Goal: Find specific page/section: Find specific page/section

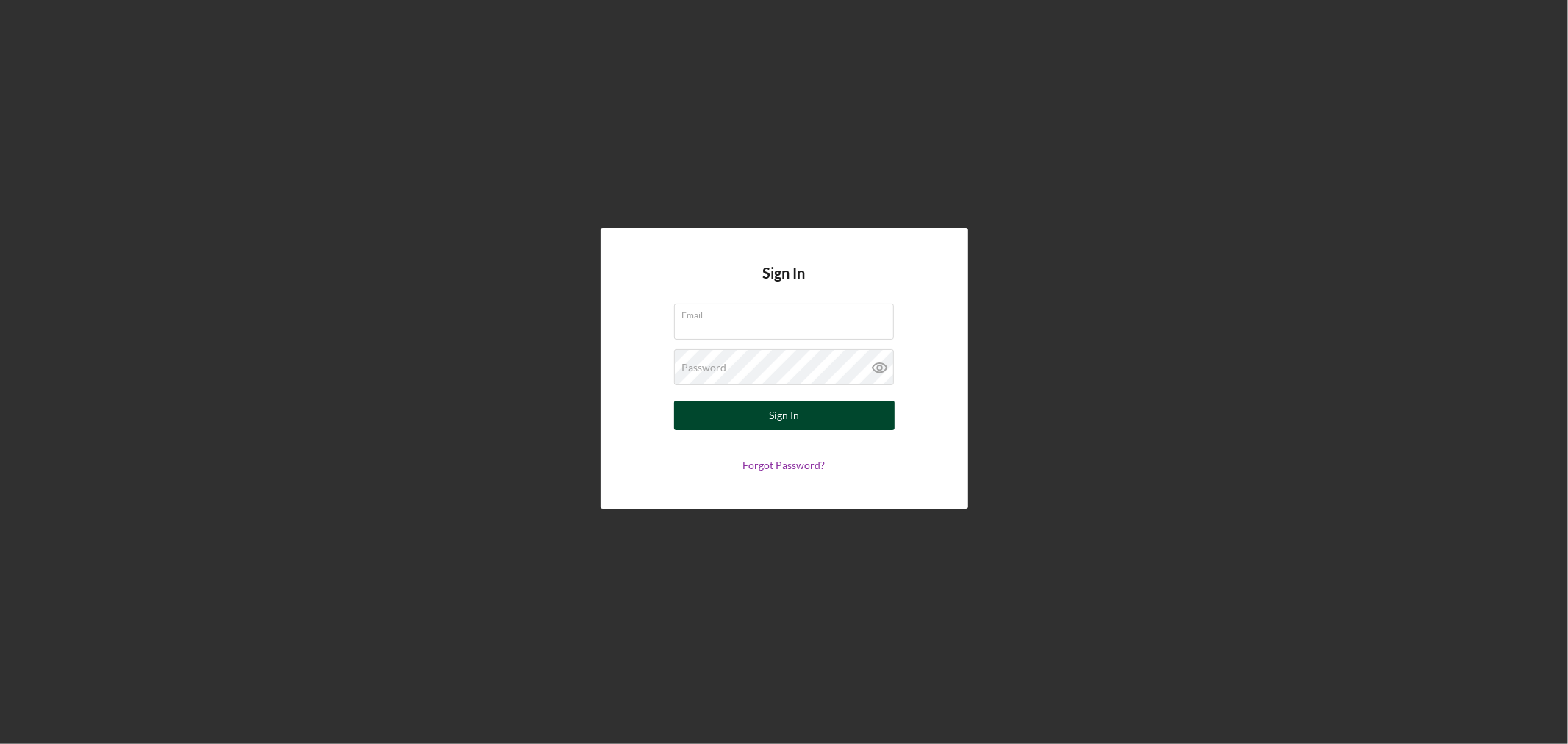
type input "[PERSON_NAME][EMAIL_ADDRESS][DOMAIN_NAME]"
click at [725, 418] on button "Sign In" at bounding box center [784, 415] width 221 height 30
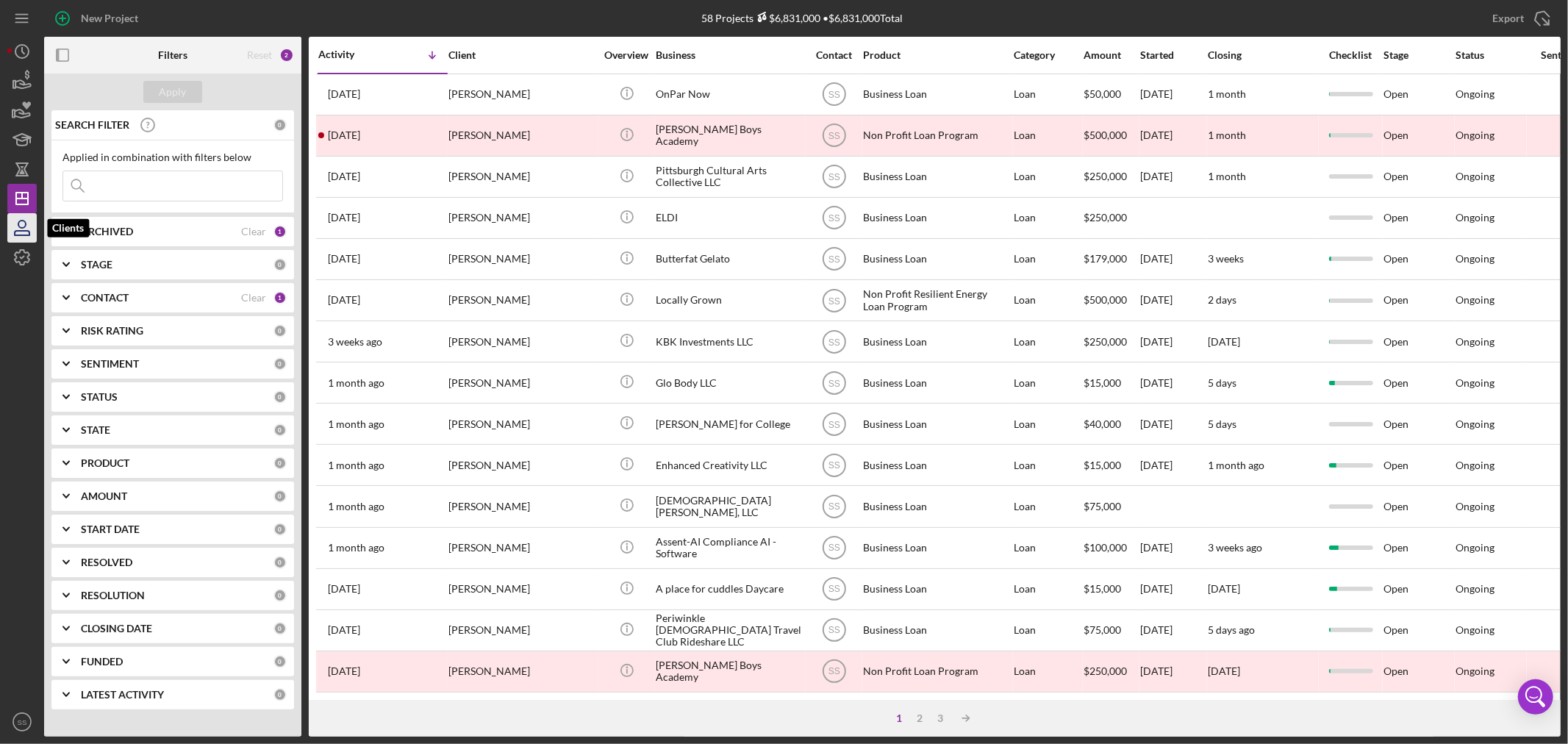
click at [24, 221] on icon "button" at bounding box center [22, 224] width 7 height 7
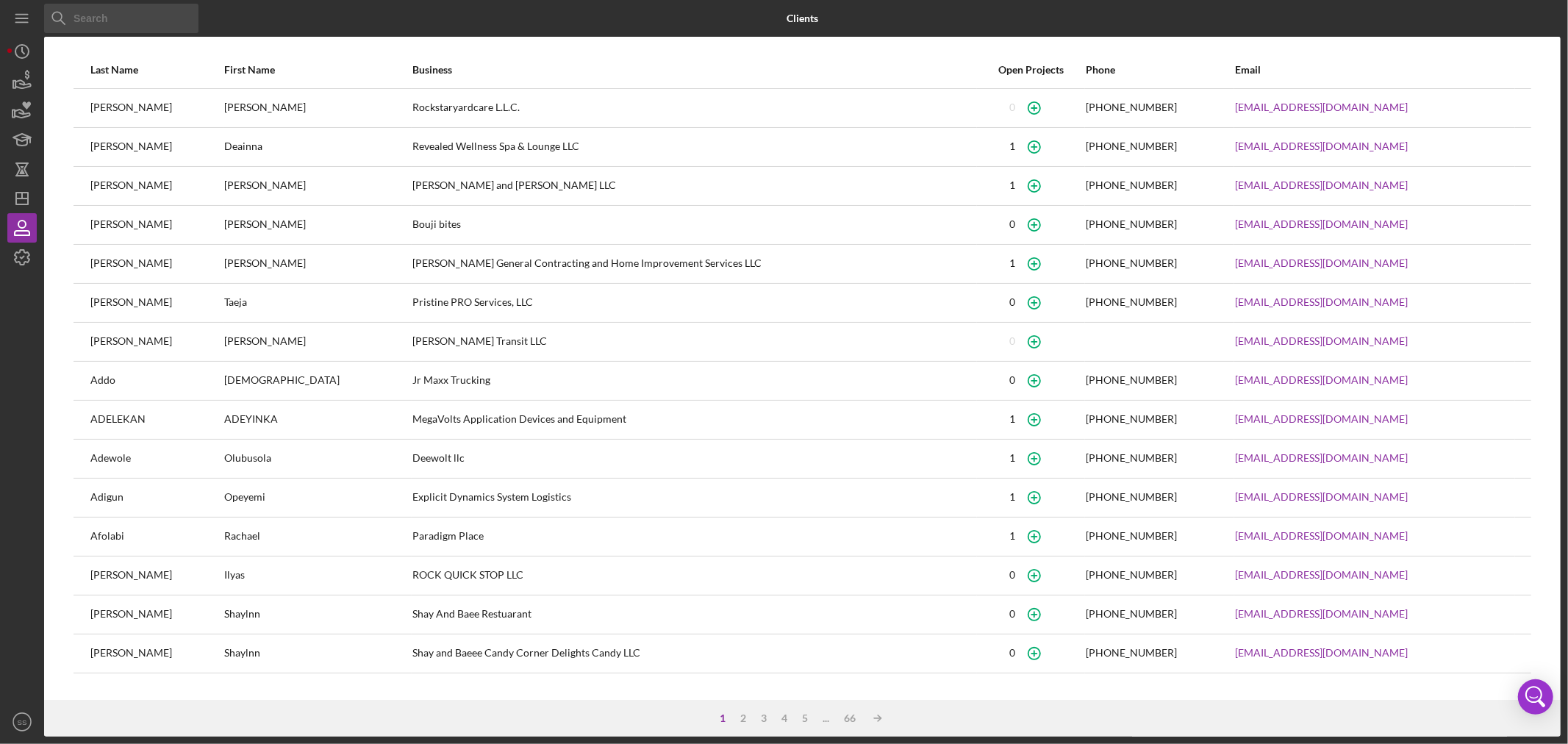
click at [97, 19] on input at bounding box center [122, 19] width 155 height 30
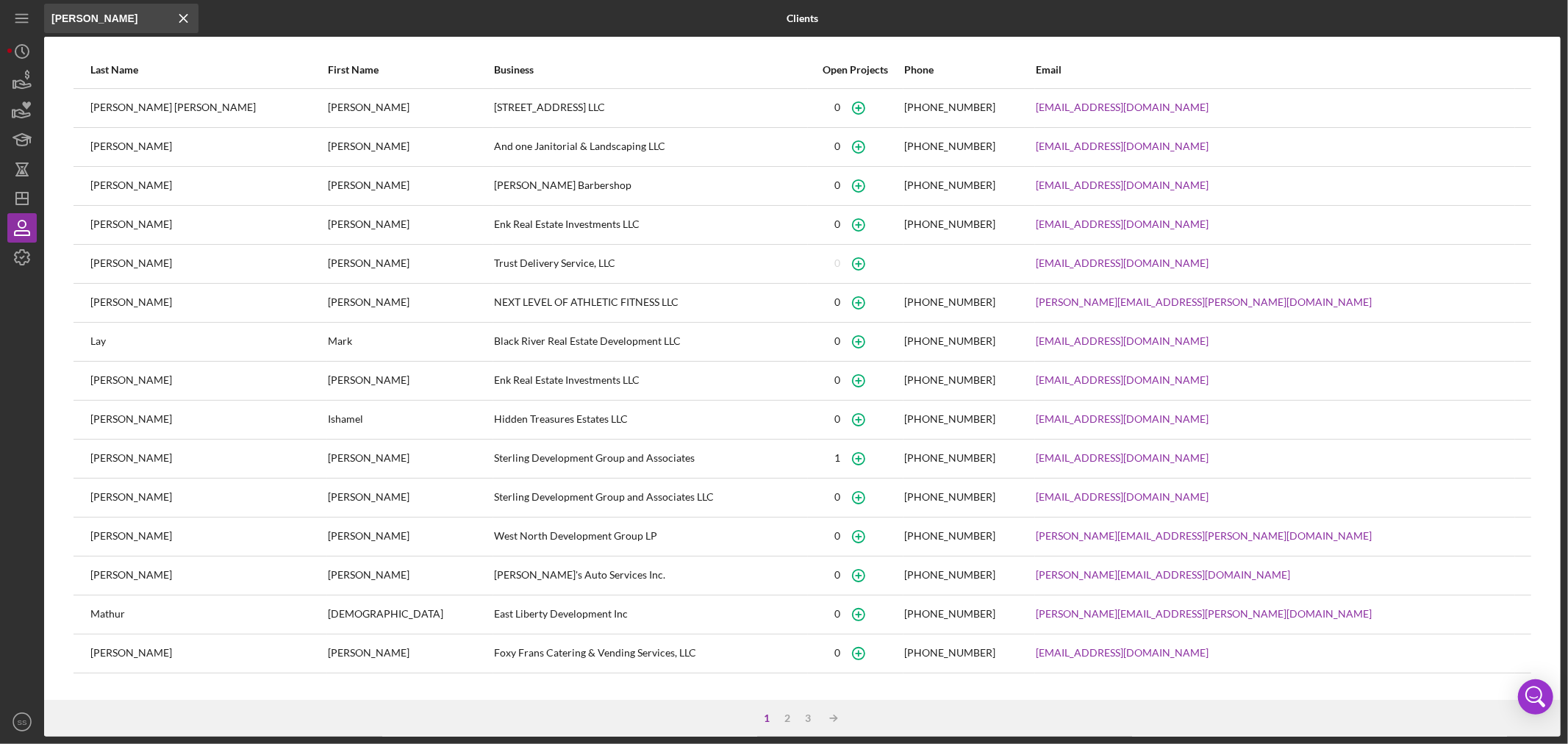
type input "[PERSON_NAME]"
click at [19, 196] on icon "Icon/Dashboard" at bounding box center [23, 199] width 37 height 37
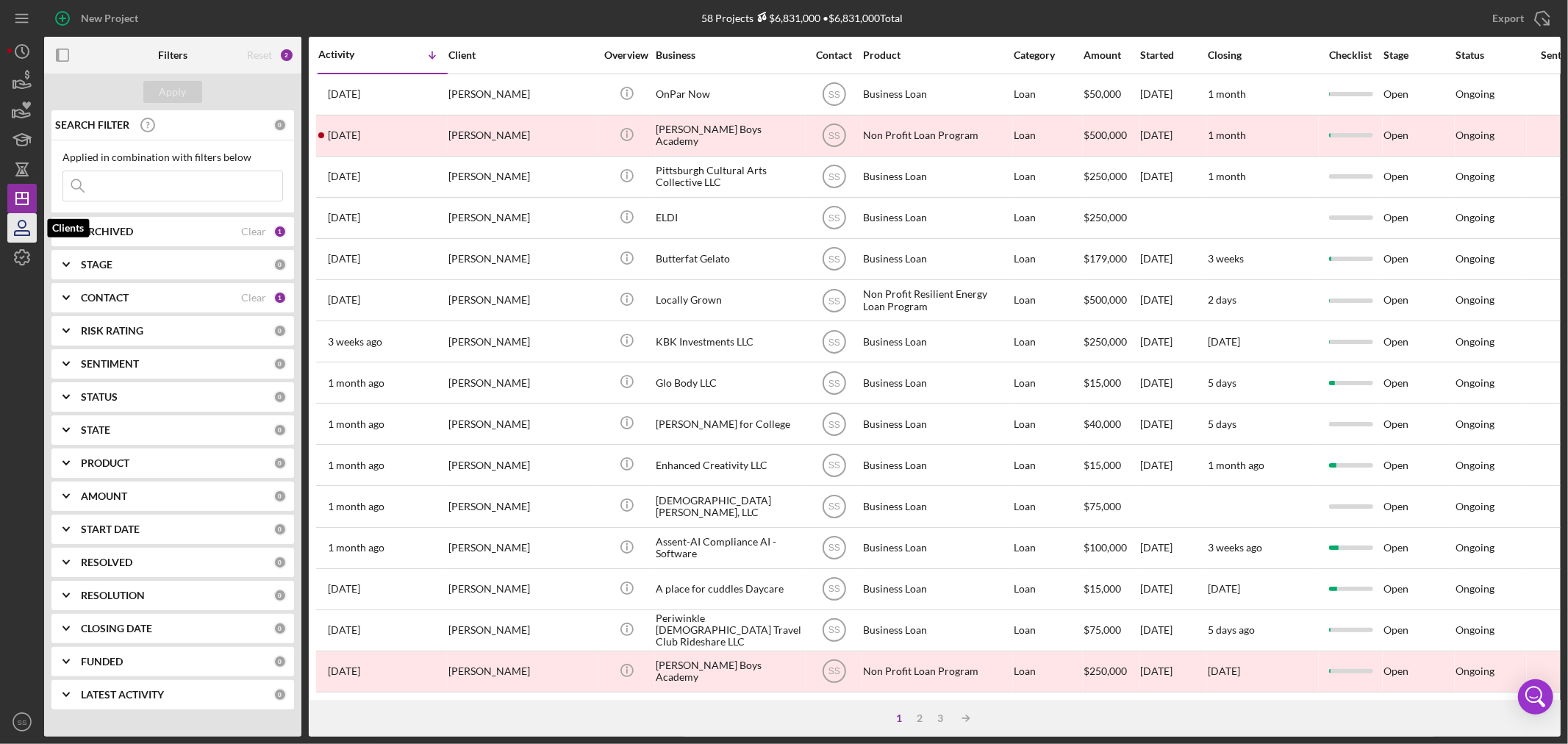
click at [22, 228] on icon "button" at bounding box center [22, 224] width 7 height 7
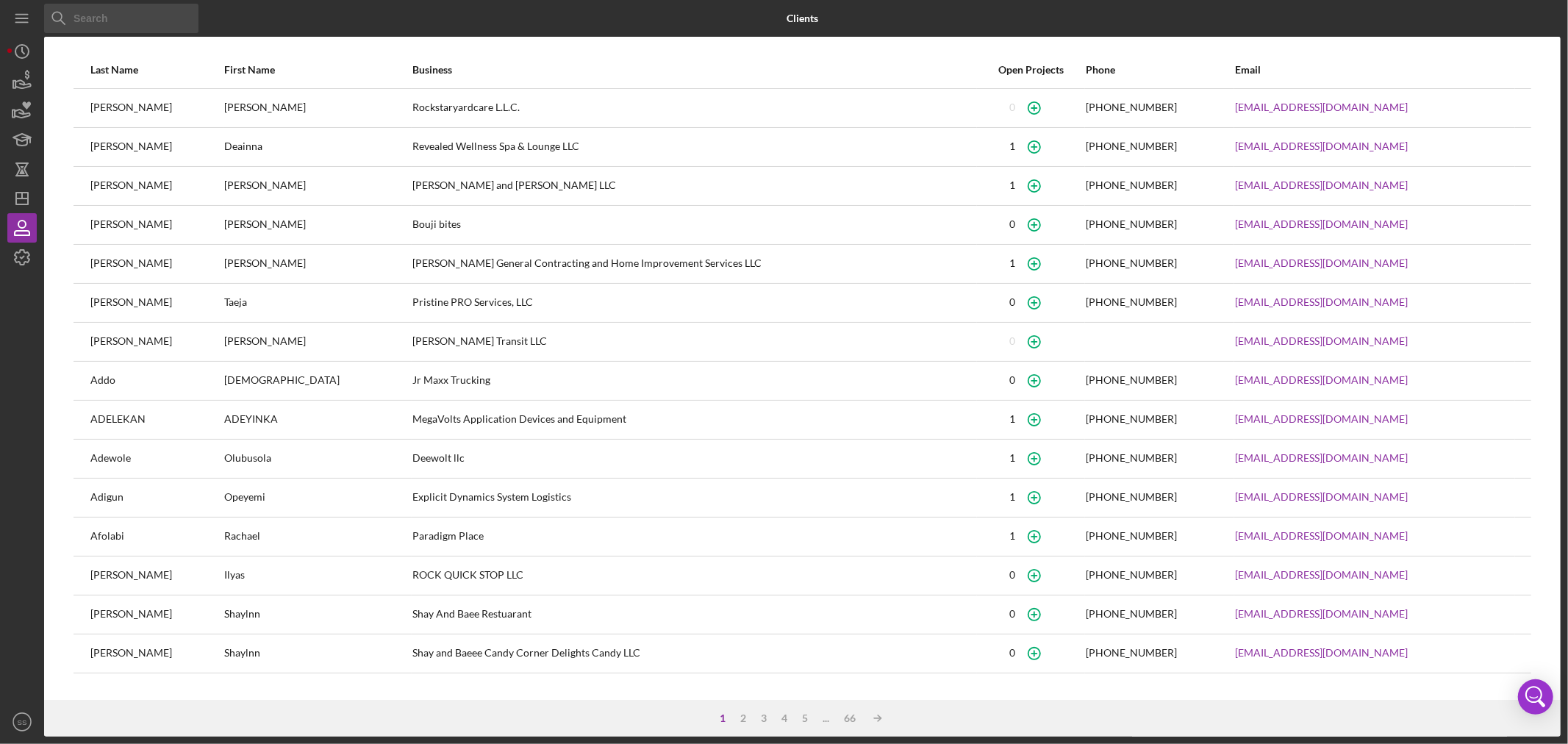
click at [138, 16] on input at bounding box center [122, 19] width 155 height 30
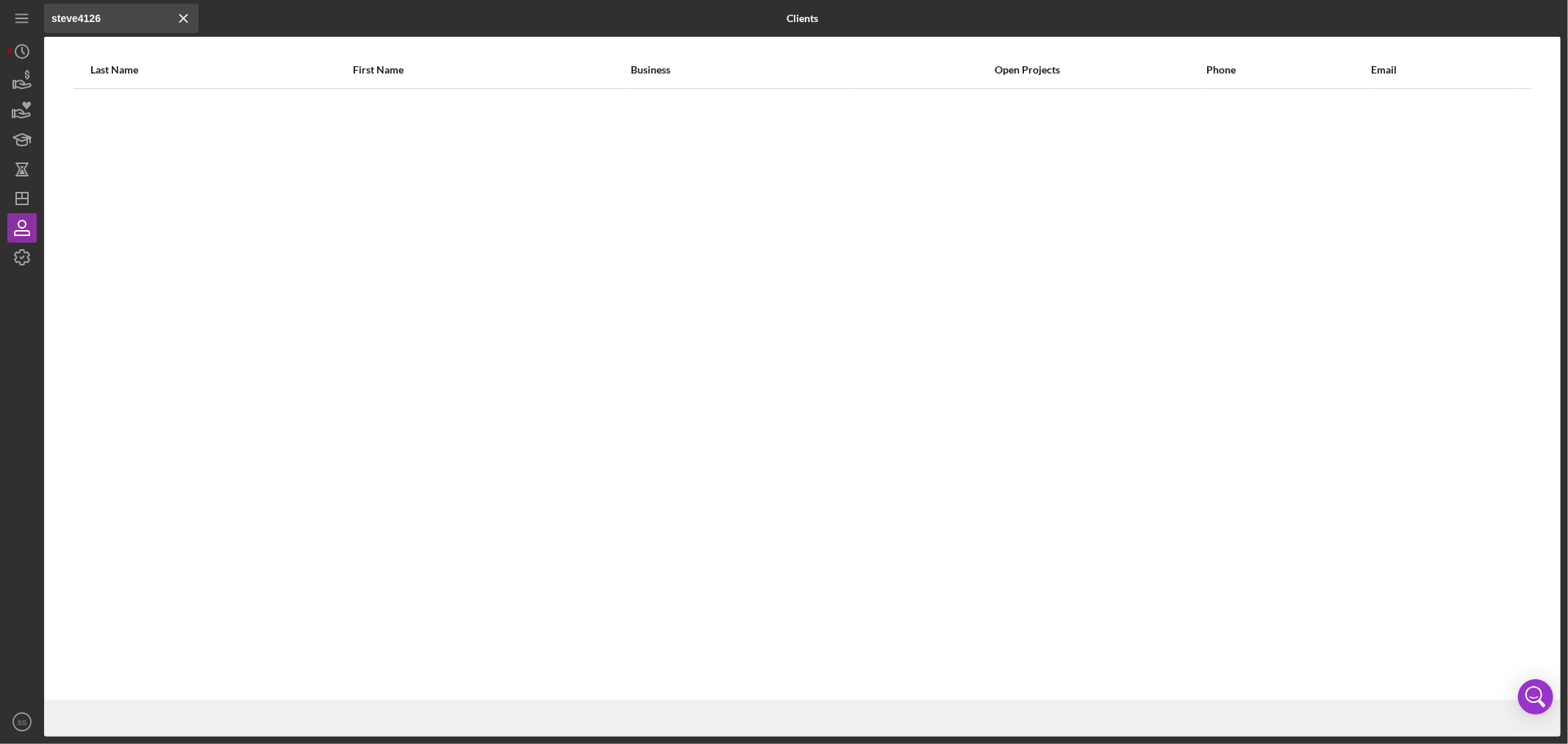
drag, startPoint x: 114, startPoint y: 22, endPoint x: 80, endPoint y: 15, distance: 34.7
click at [80, 15] on input "steve4126" at bounding box center [122, 19] width 155 height 30
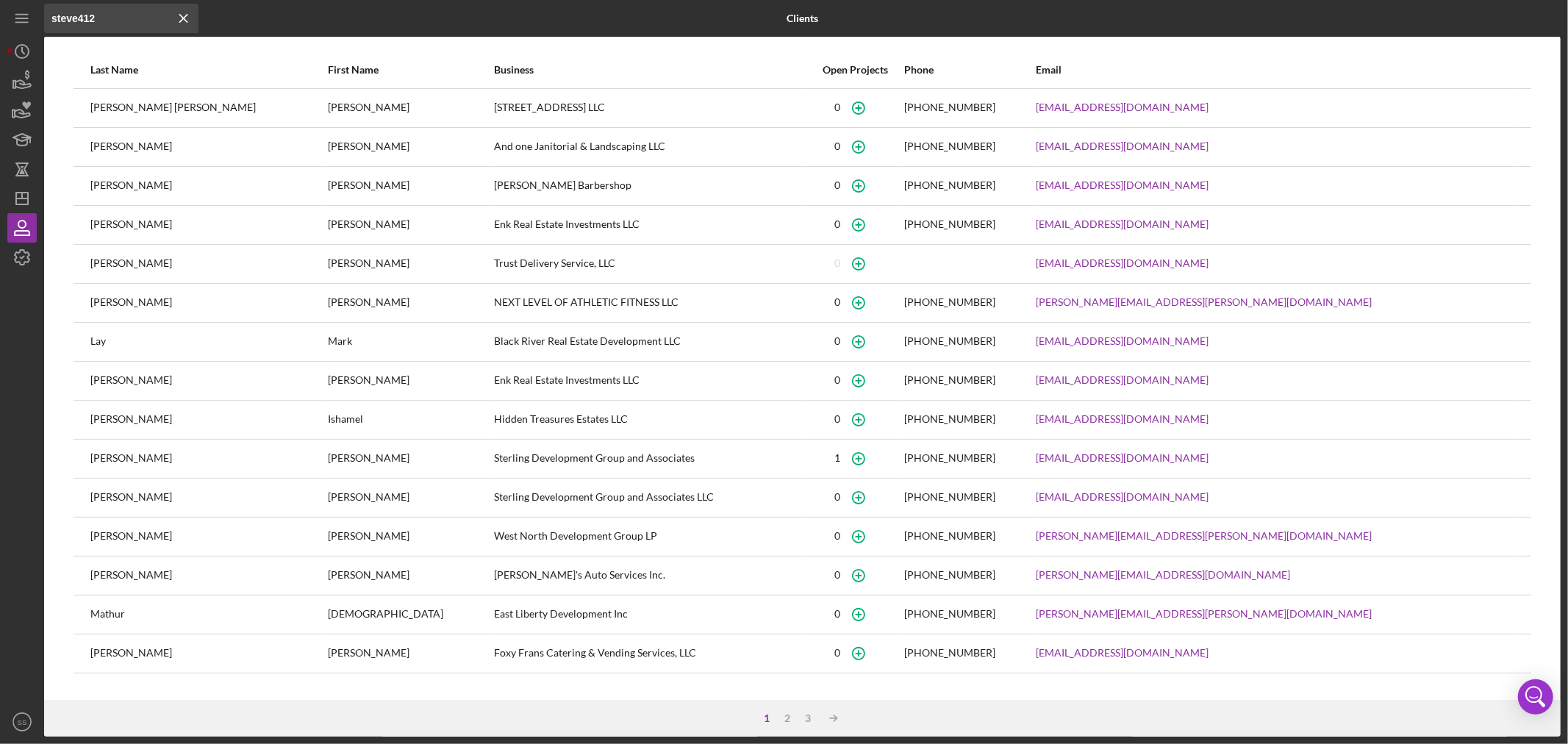
type input "steve4126"
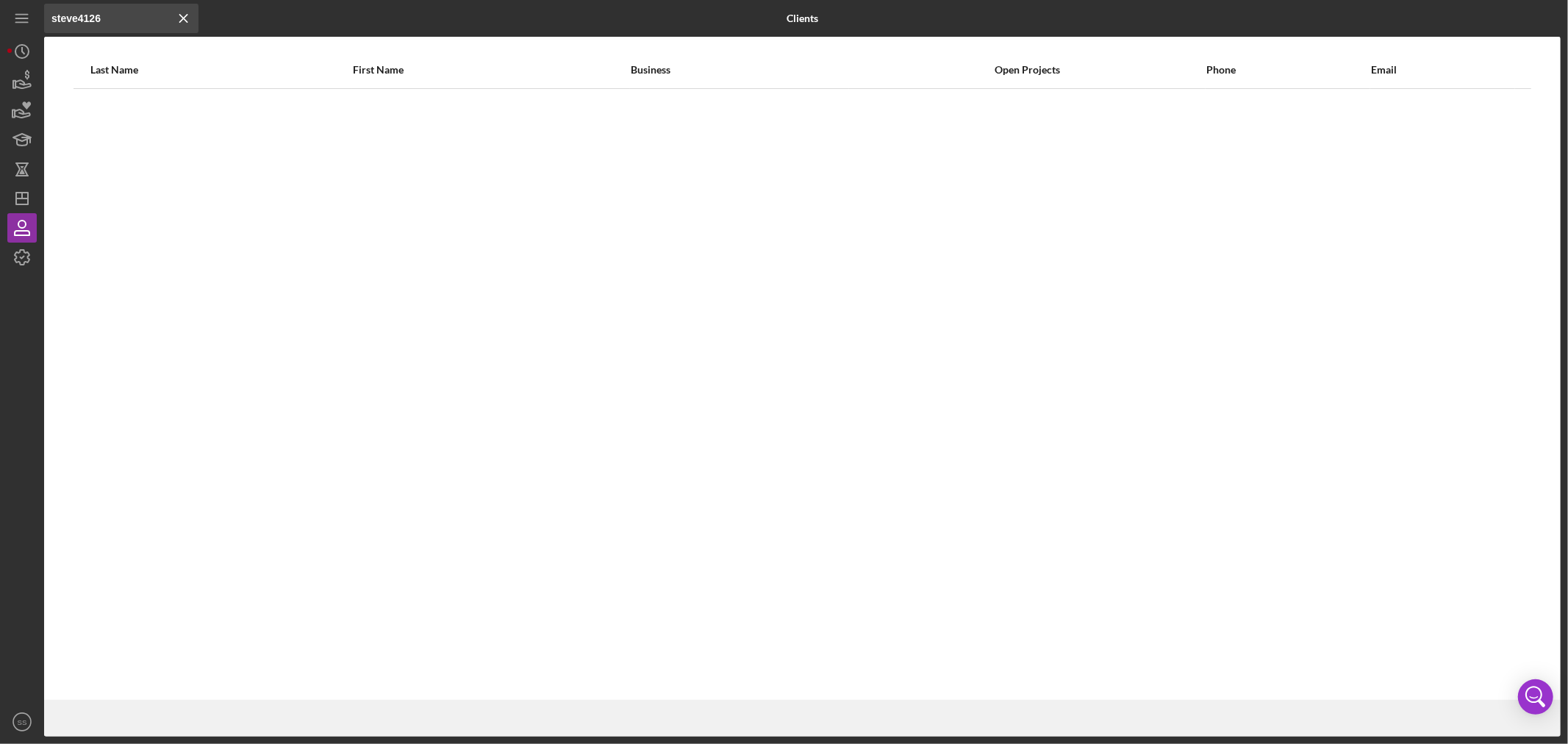
click at [184, 21] on icon "Icon/Menu Close" at bounding box center [184, 19] width 30 height 30
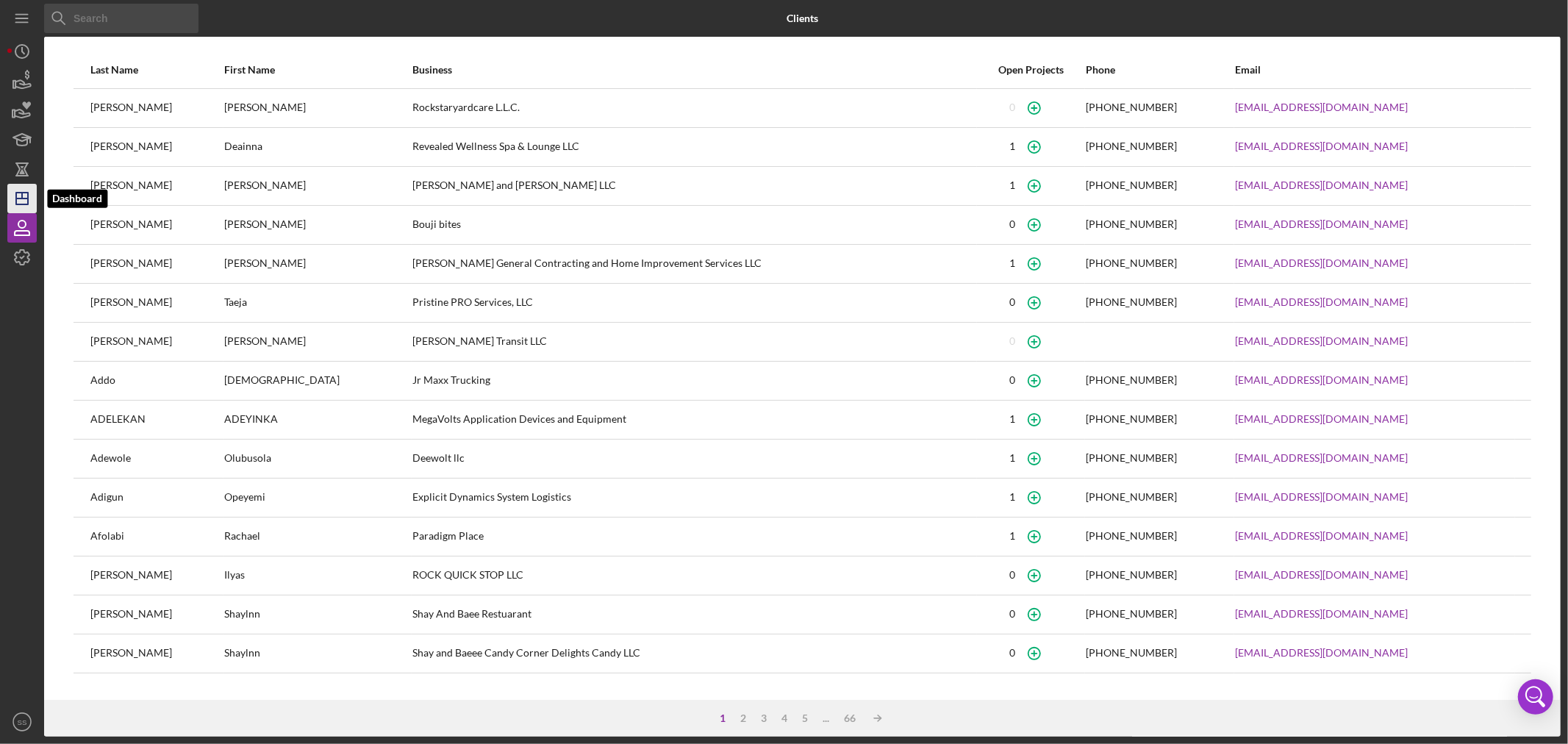
click at [21, 204] on polygon "button" at bounding box center [22, 198] width 12 height 12
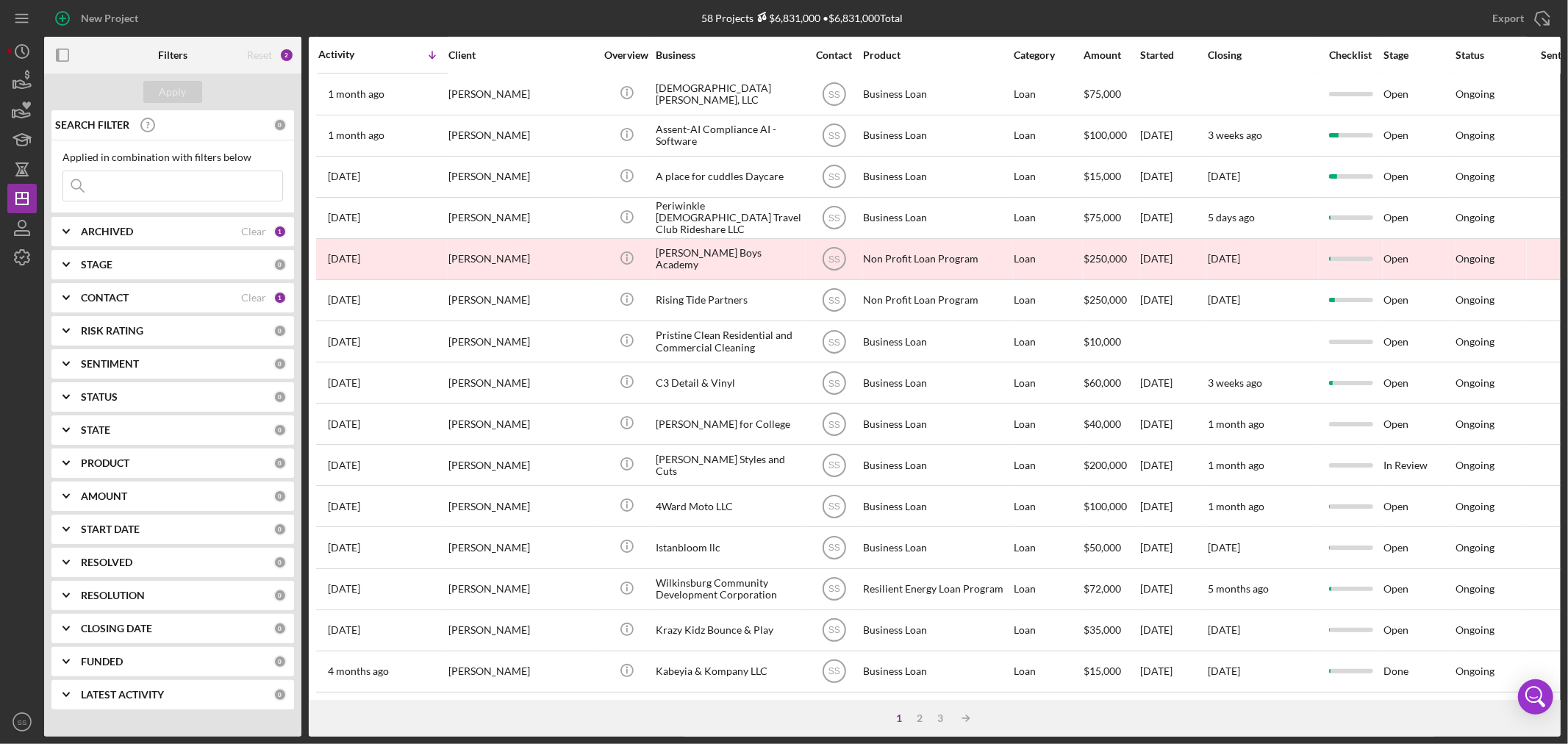
scroll to position [440, 0]
click at [922, 717] on div "2" at bounding box center [921, 718] width 21 height 12
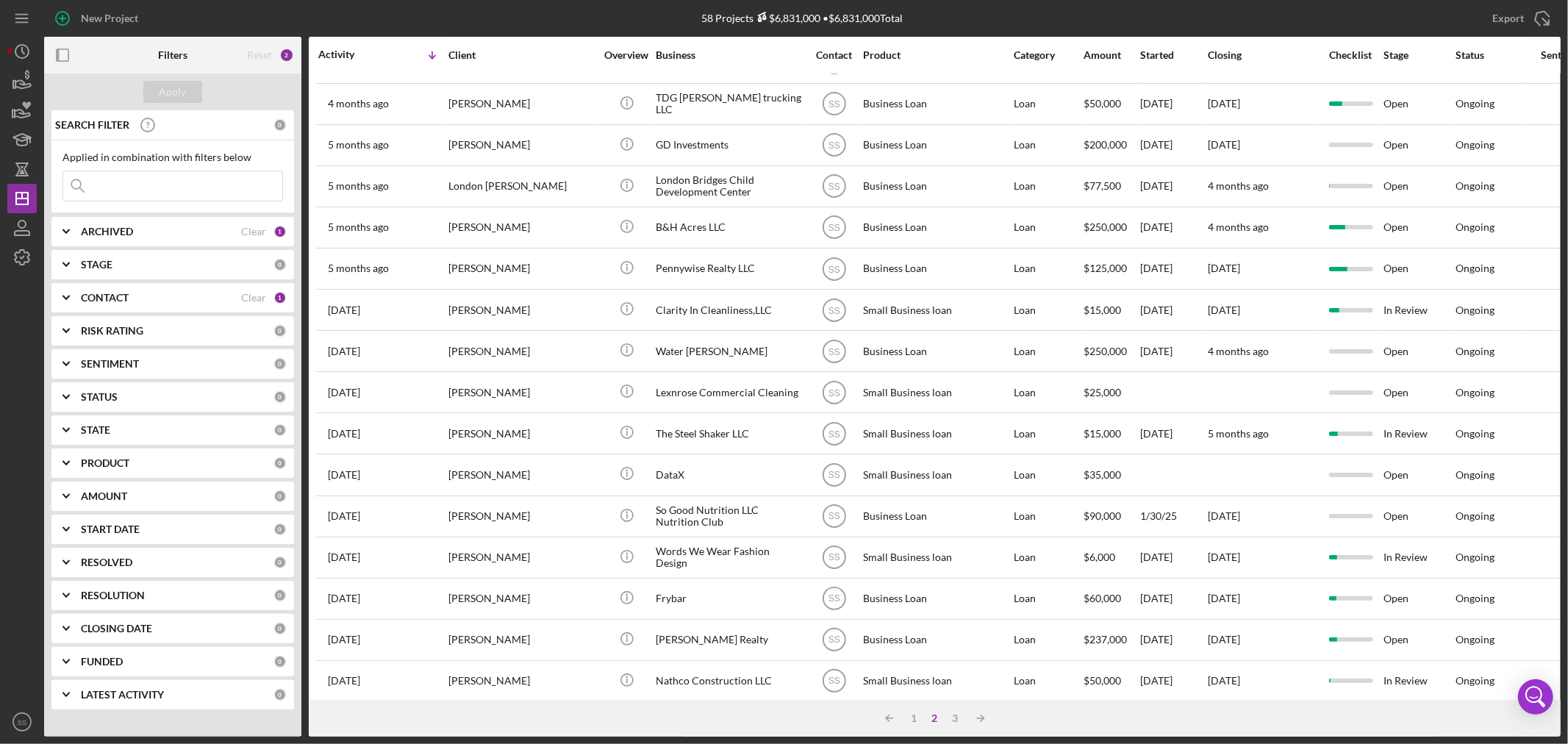
scroll to position [0, 0]
